Goal: Information Seeking & Learning: Learn about a topic

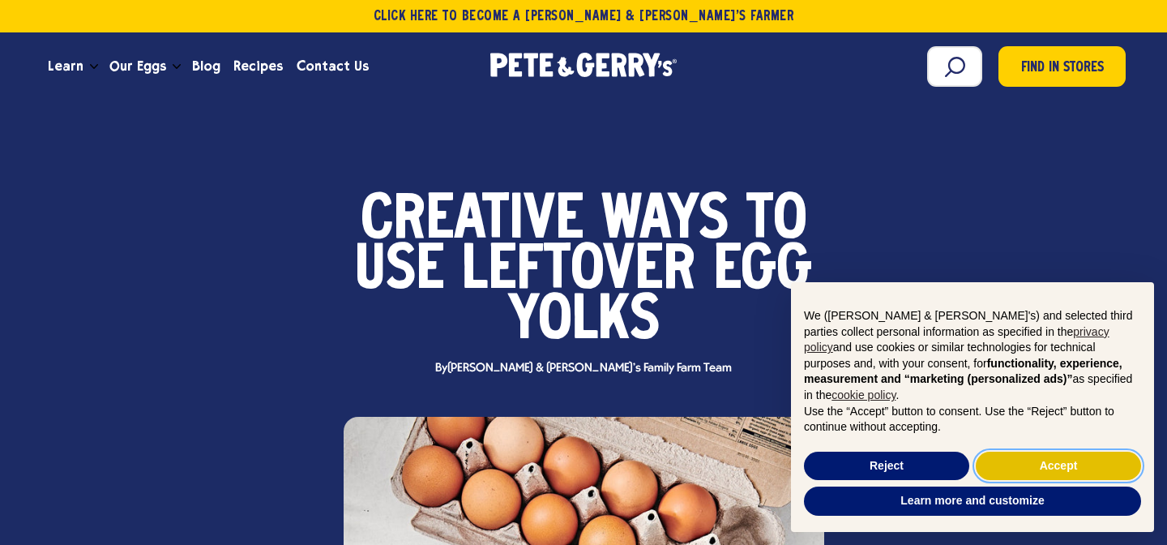
click at [1070, 462] on button "Accept" at bounding box center [1058, 465] width 165 height 29
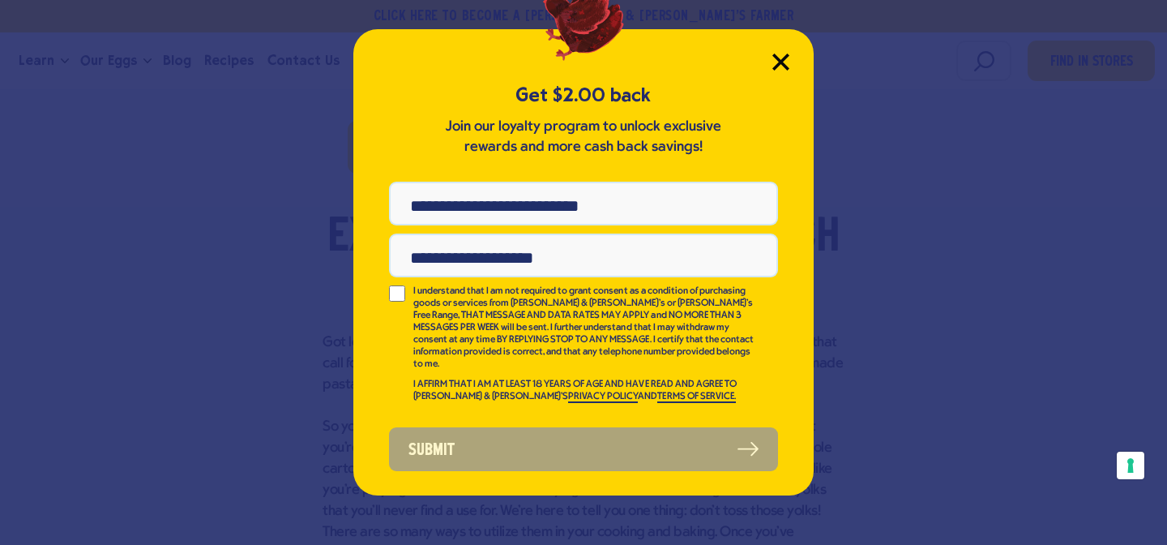
click at [780, 62] on icon "Close Modal" at bounding box center [780, 61] width 15 height 15
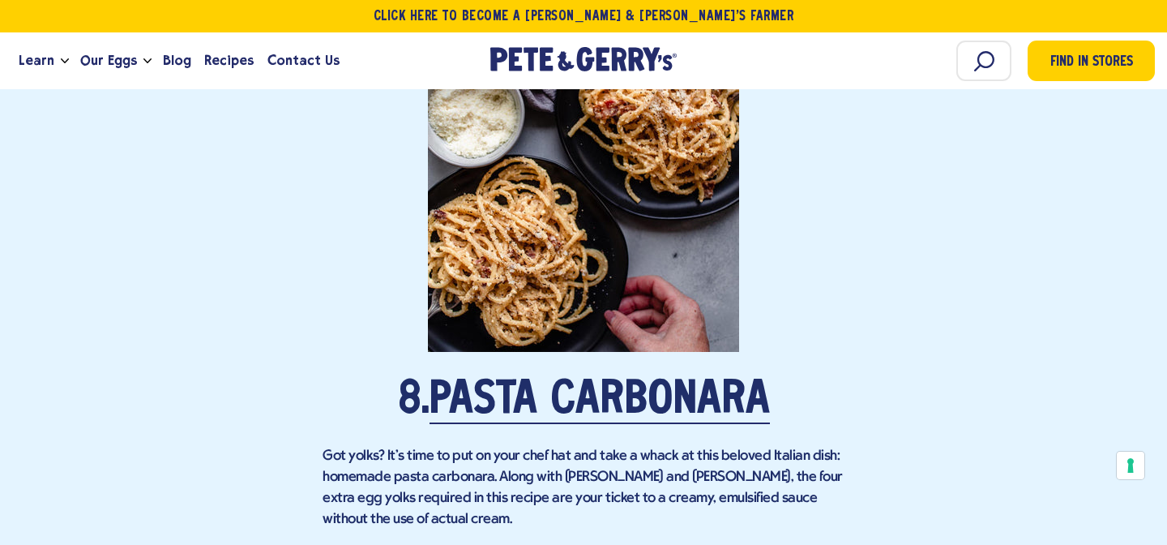
scroll to position [5330, 0]
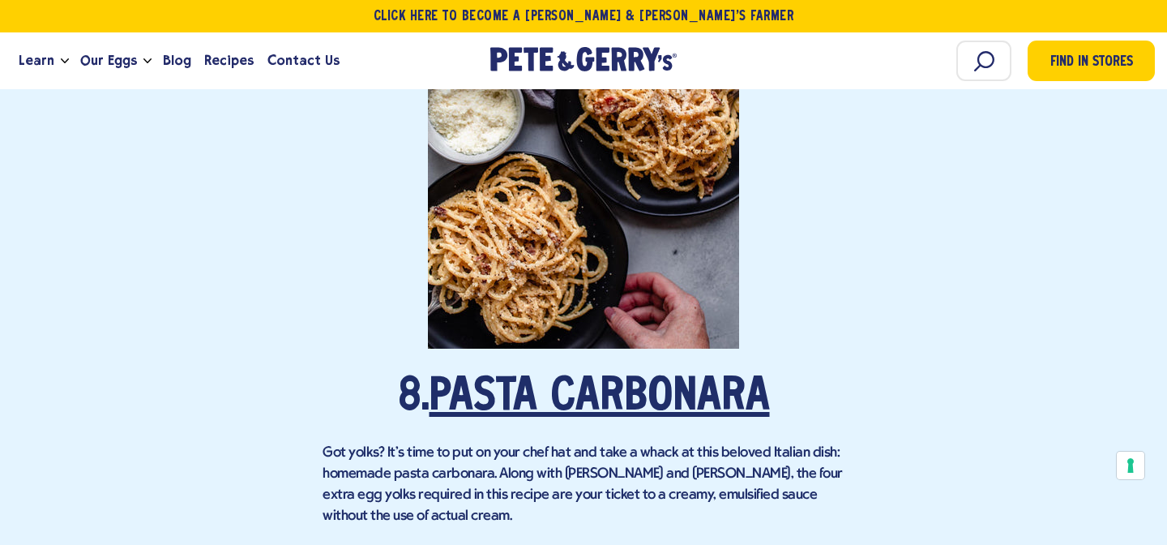
click at [686, 375] on link "Pasta Carbonara" at bounding box center [599, 397] width 340 height 45
